Goal: Register for event/course: Sign up to attend an event or enroll in a course

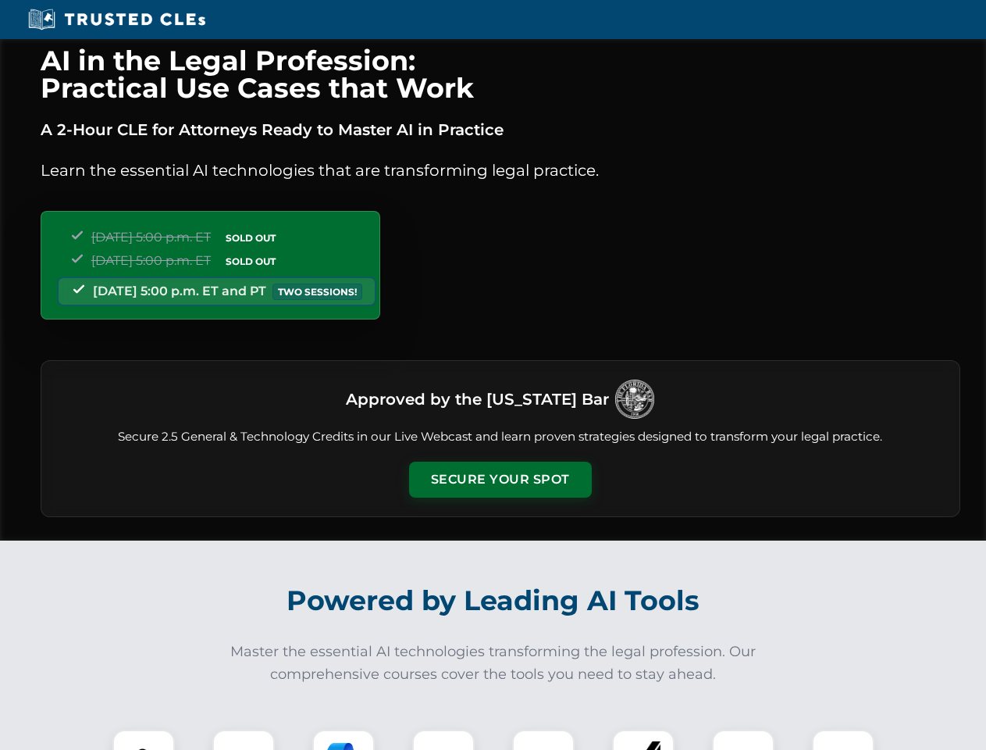
click at [500, 479] on button "Secure Your Spot" at bounding box center [500, 479] width 183 height 36
click at [144, 739] on img at bounding box center [143, 760] width 45 height 45
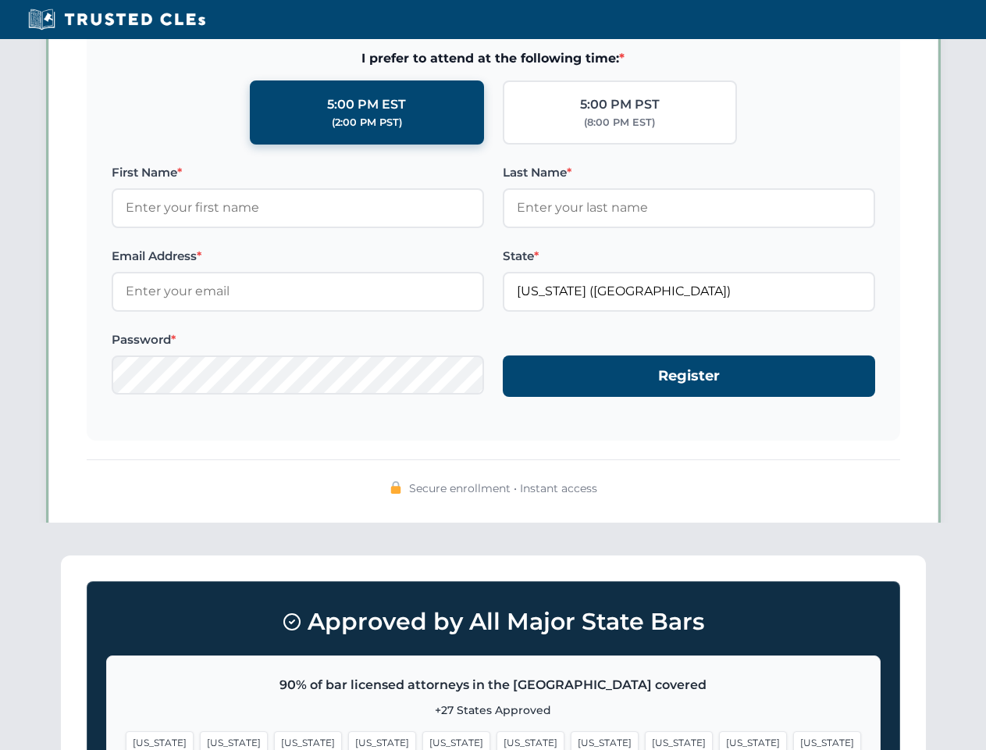
click at [571, 739] on span "[US_STATE]" at bounding box center [605, 742] width 68 height 23
click at [719, 739] on span "[US_STATE]" at bounding box center [753, 742] width 68 height 23
